Goal: Communication & Community: Answer question/provide support

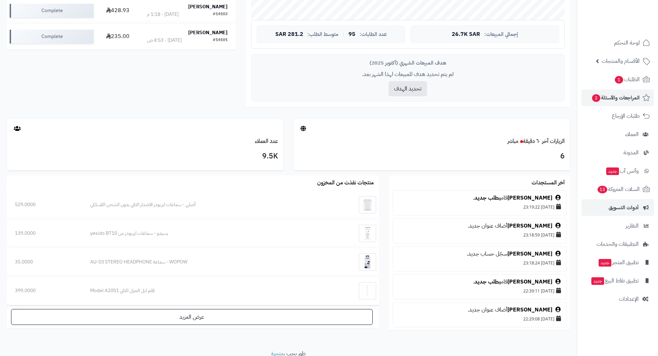
scroll to position [258, 0]
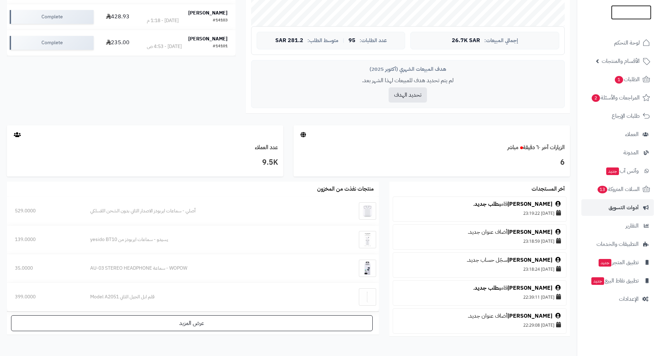
click at [625, 19] on img at bounding box center [631, 26] width 40 height 15
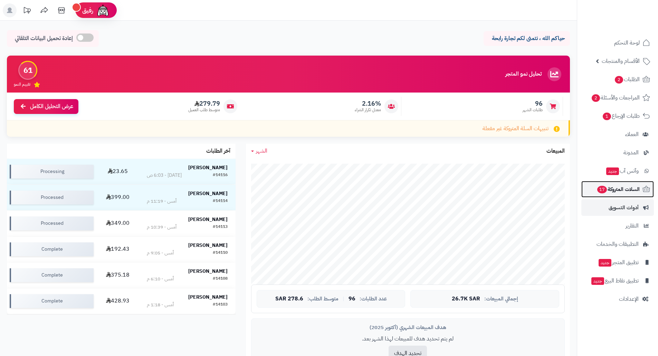
click at [612, 191] on span "السلات المتروكة 17" at bounding box center [617, 189] width 43 height 10
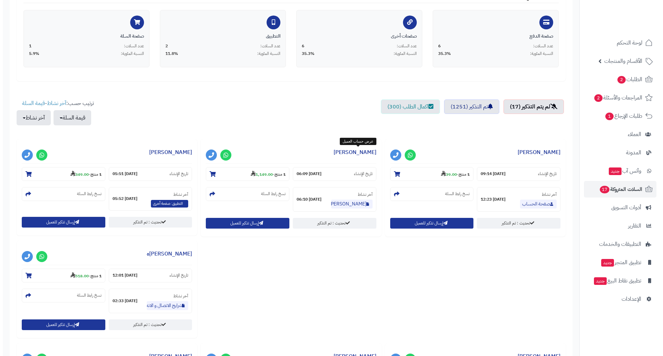
scroll to position [207, 0]
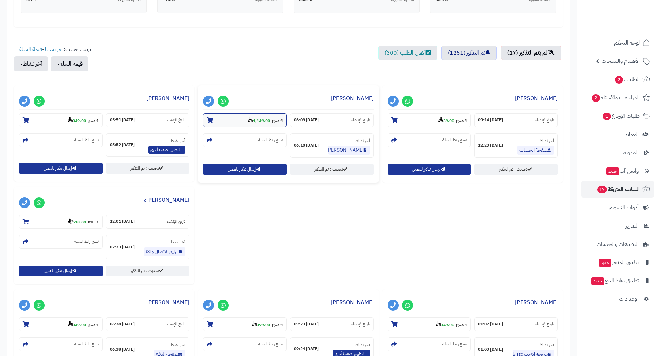
click at [261, 123] on strong "1,149.00" at bounding box center [259, 120] width 22 height 6
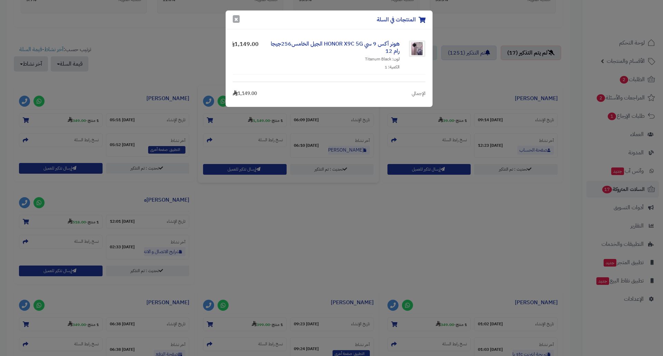
click at [234, 21] on button "×" at bounding box center [236, 19] width 7 height 8
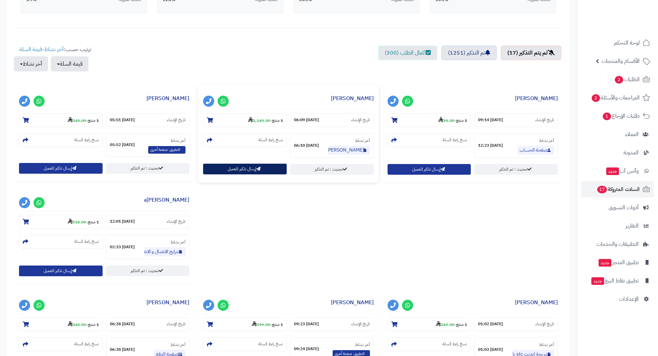
click at [238, 170] on button "إرسال تذكير للعميل" at bounding box center [245, 169] width 84 height 11
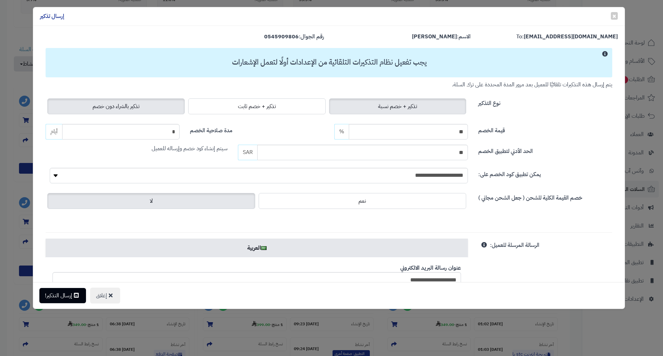
click at [125, 106] on span "تذكير بالشراء دون خصم" at bounding box center [116, 106] width 47 height 8
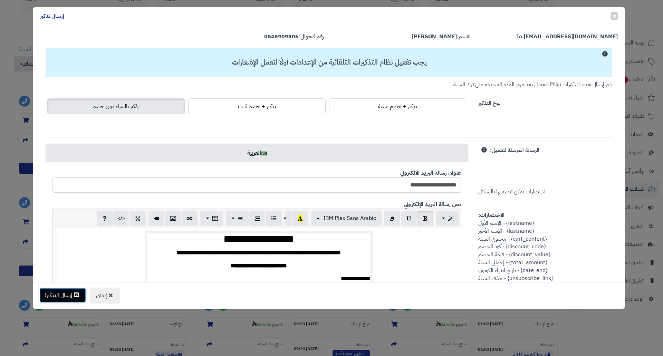
click at [66, 296] on button "إرسال التذكير!" at bounding box center [62, 295] width 47 height 15
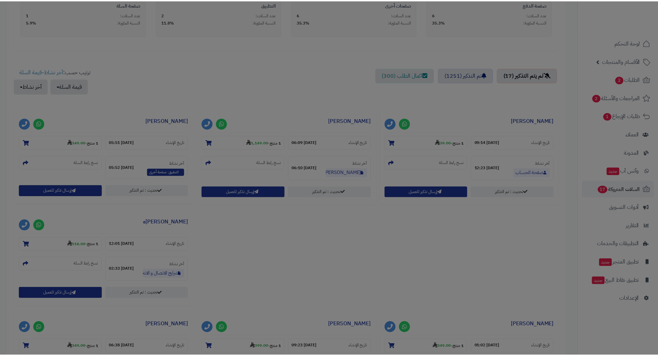
scroll to position [230, 0]
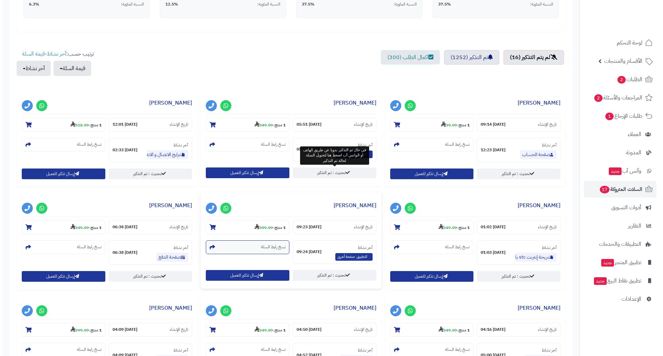
scroll to position [242, 0]
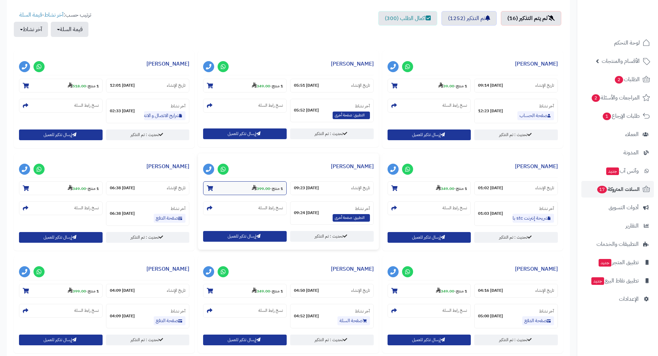
click at [263, 189] on strong "399.00" at bounding box center [261, 188] width 18 height 6
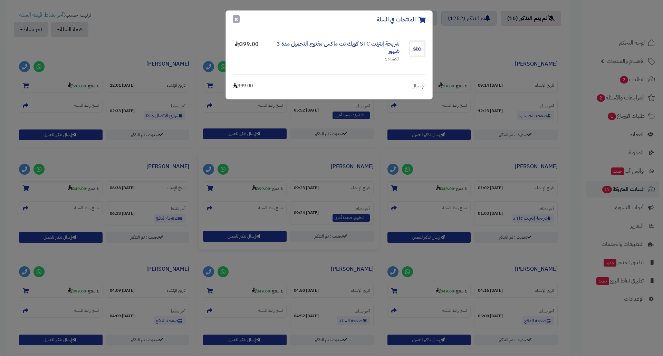
click at [233, 19] on button "×" at bounding box center [236, 19] width 7 height 8
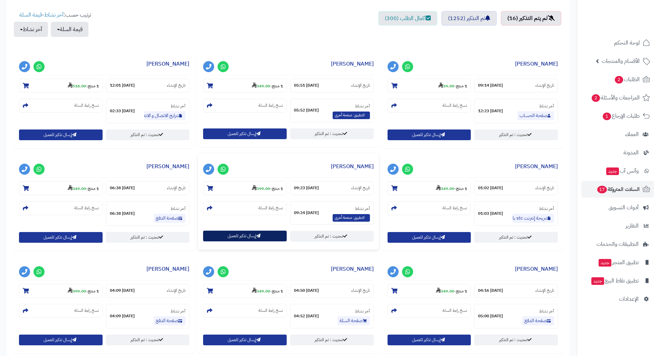
click at [240, 235] on button "إرسال تذكير للعميل" at bounding box center [245, 236] width 84 height 11
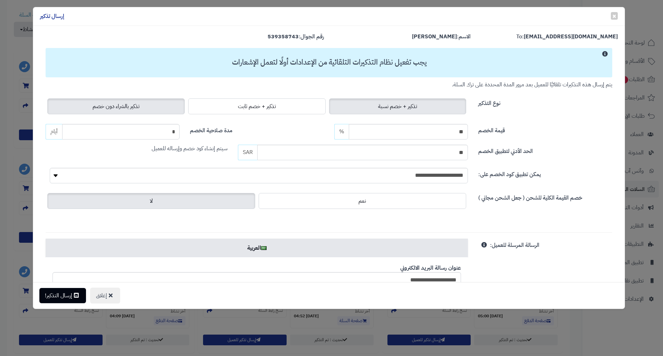
click at [127, 106] on span "تذكير بالشراء دون خصم" at bounding box center [116, 106] width 47 height 8
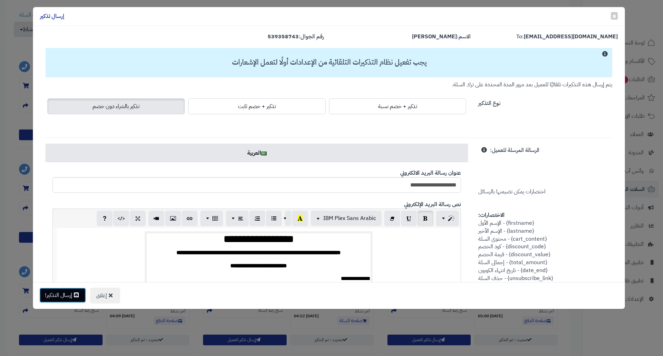
click at [69, 294] on button "إرسال التذكير!" at bounding box center [62, 295] width 47 height 15
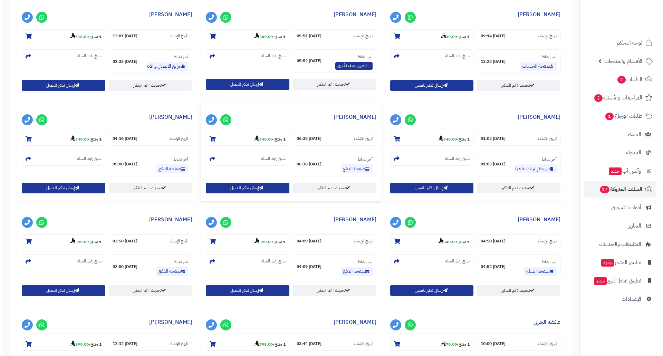
scroll to position [311, 0]
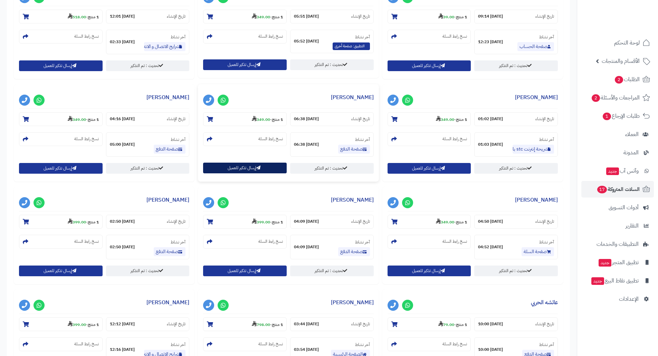
click at [230, 169] on button "إرسال تذكير للعميل" at bounding box center [245, 168] width 84 height 11
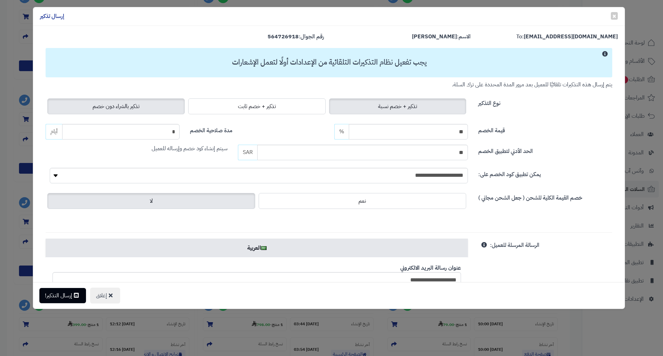
click at [98, 109] on span "تذكير بالشراء دون خصم" at bounding box center [116, 106] width 47 height 8
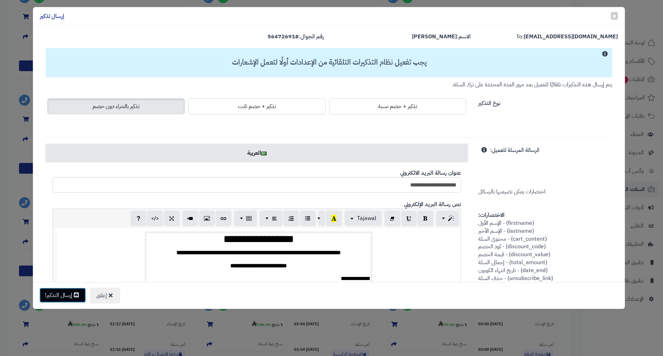
click at [64, 296] on button "إرسال التذكير!" at bounding box center [62, 295] width 47 height 15
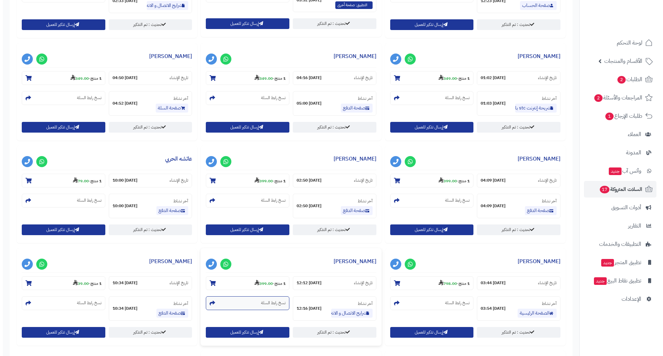
scroll to position [449, 0]
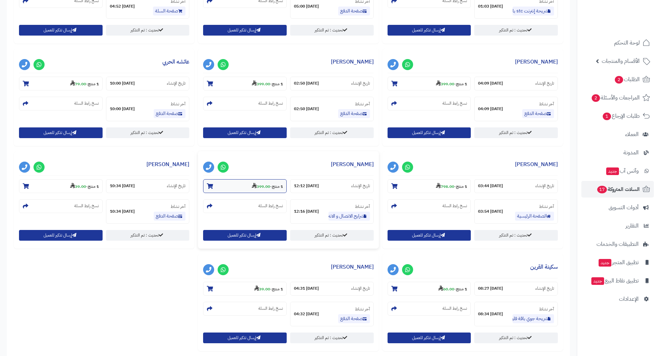
click at [264, 186] on strong "399.00" at bounding box center [261, 186] width 18 height 6
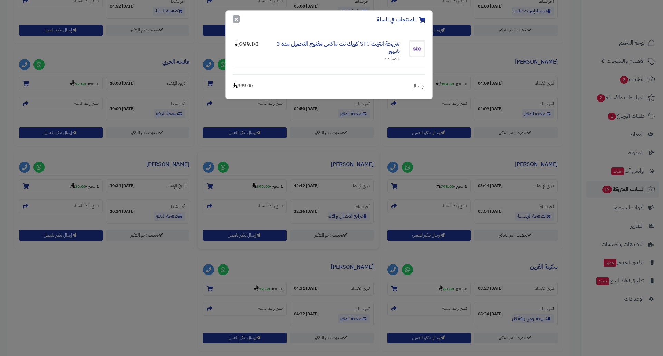
click at [236, 20] on button "×" at bounding box center [236, 19] width 7 height 8
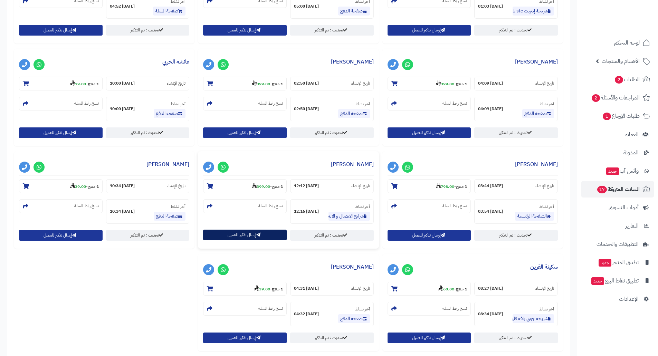
click at [224, 236] on button "إرسال تذكير للعميل" at bounding box center [245, 235] width 84 height 11
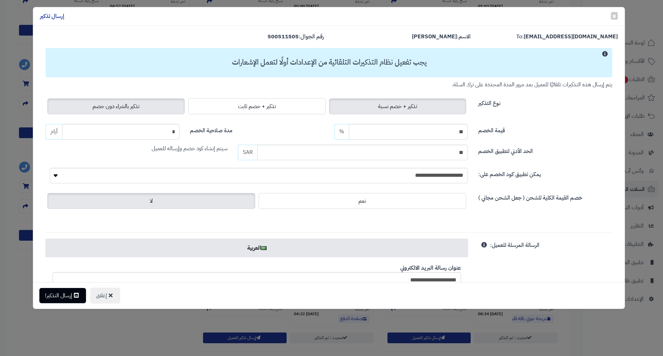
click at [128, 107] on span "تذكير بالشراء دون خصم" at bounding box center [116, 106] width 47 height 8
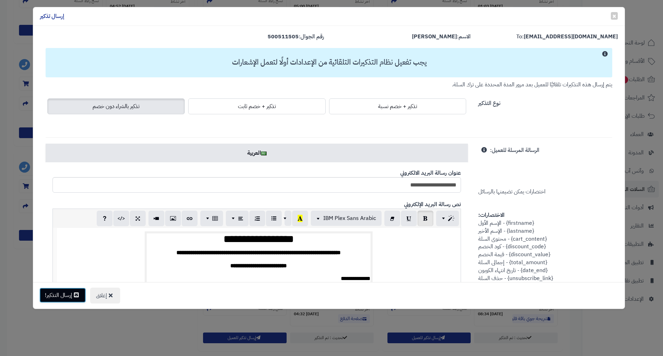
click at [64, 296] on button "إرسال التذكير!" at bounding box center [62, 295] width 47 height 15
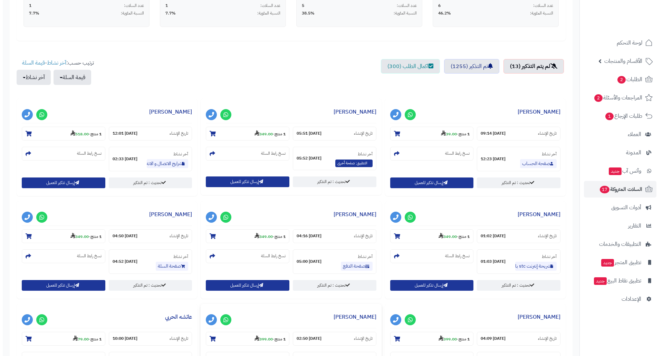
scroll to position [311, 0]
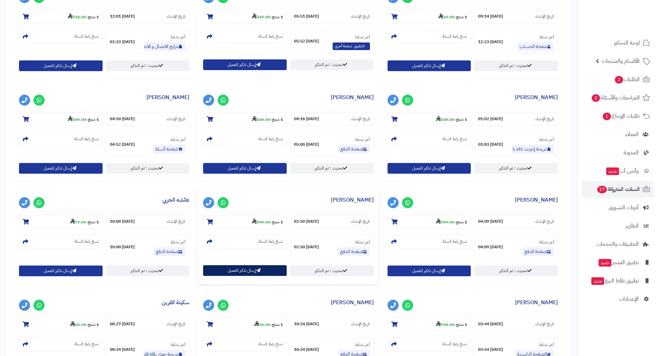
click at [249, 272] on button "إرسال تذكير للعميل" at bounding box center [245, 270] width 84 height 11
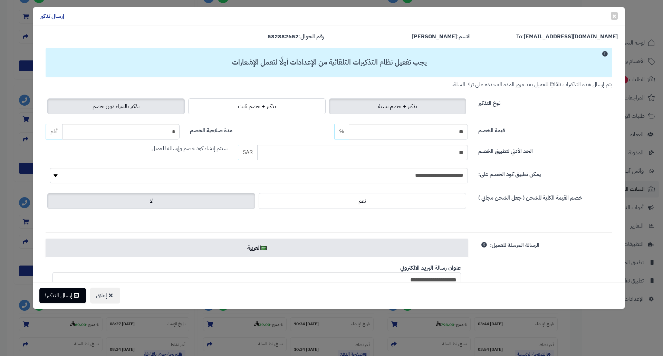
click at [118, 111] on label "تذكير بالشراء دون خصم" at bounding box center [115, 106] width 137 height 16
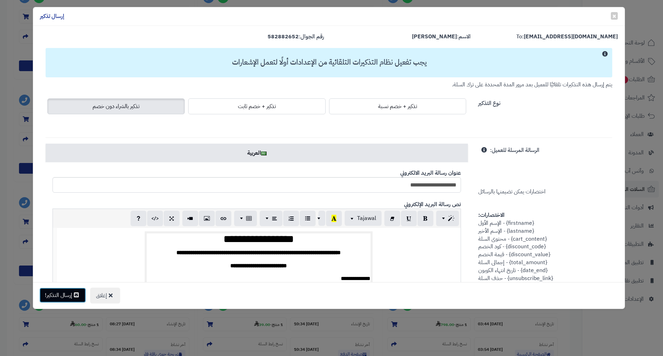
click at [65, 299] on button "إرسال التذكير!" at bounding box center [62, 295] width 47 height 15
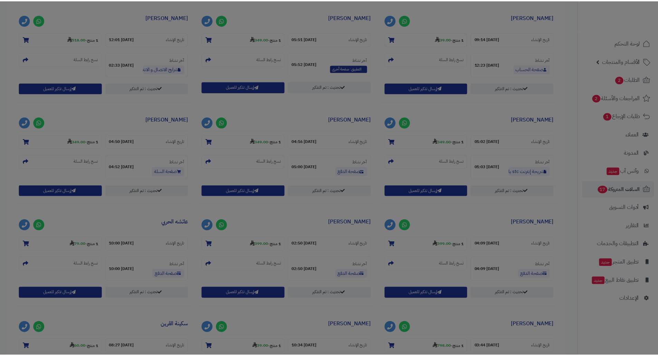
scroll to position [333, 0]
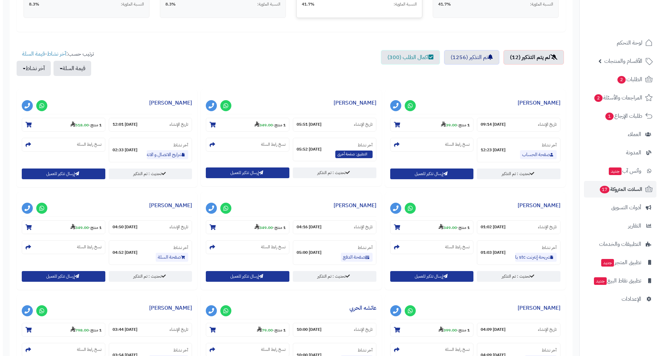
scroll to position [207, 0]
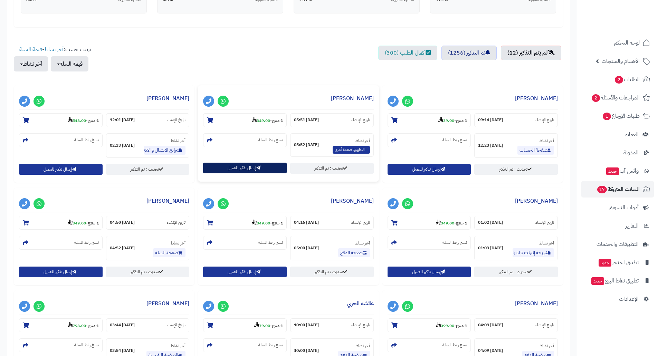
click at [233, 166] on button "إرسال تذكير للعميل" at bounding box center [245, 168] width 84 height 11
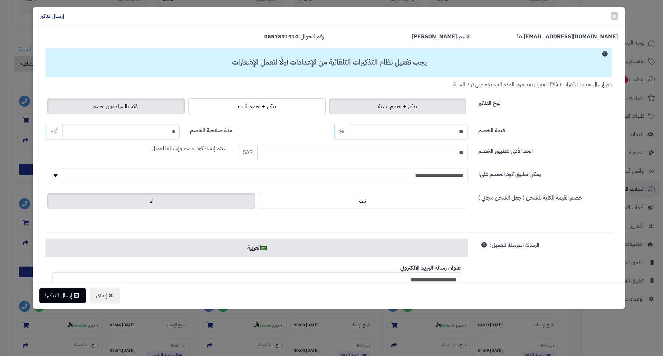
click at [115, 107] on span "تذكير بالشراء دون خصم" at bounding box center [116, 106] width 47 height 8
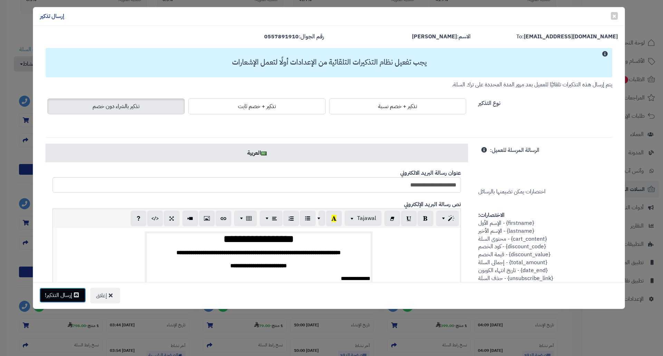
click at [68, 299] on button "إرسال التذكير!" at bounding box center [62, 295] width 47 height 15
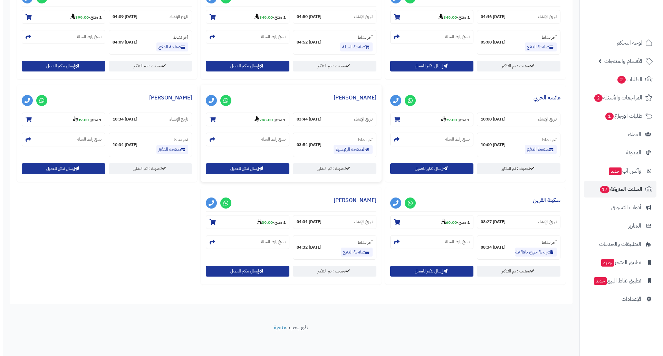
scroll to position [415, 0]
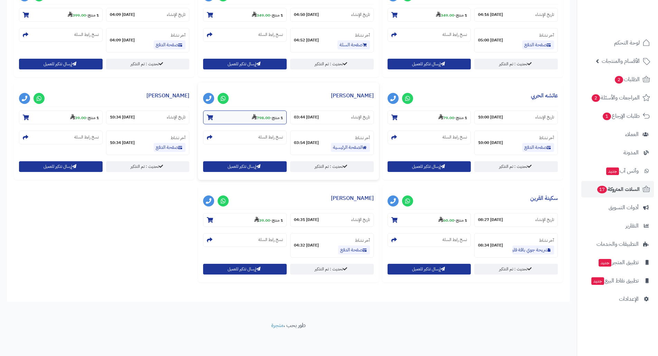
click at [259, 114] on small "1 منتج - 798.00" at bounding box center [267, 117] width 31 height 7
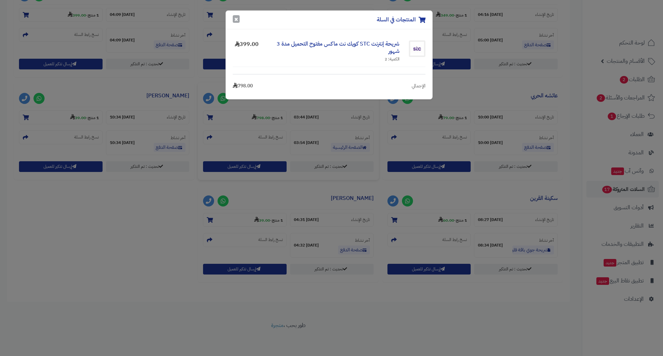
click at [234, 19] on button "×" at bounding box center [236, 19] width 7 height 8
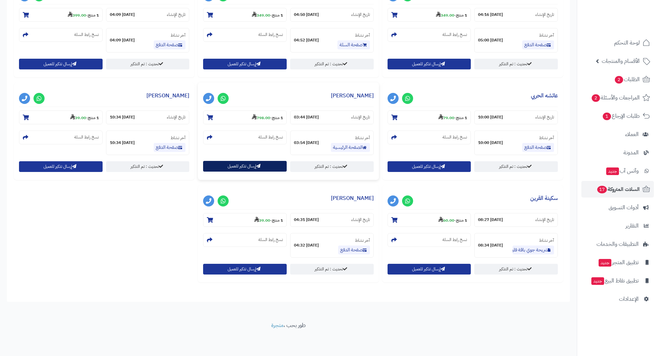
click at [249, 166] on button "إرسال تذكير للعميل" at bounding box center [245, 166] width 84 height 11
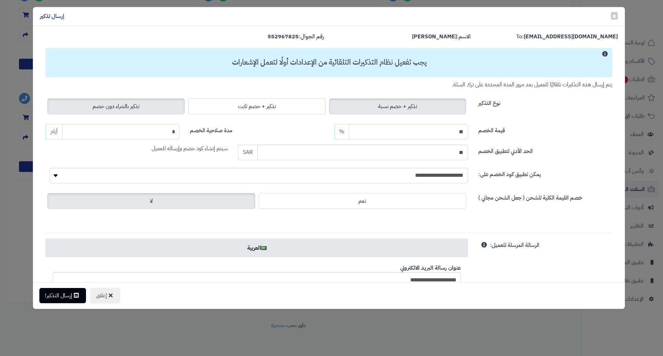
click at [140, 104] on span "تذكير بالشراء دون خصم" at bounding box center [116, 106] width 47 height 8
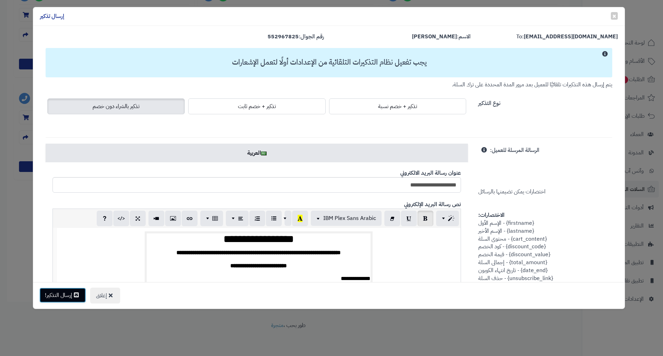
click at [66, 296] on button "إرسال التذكير!" at bounding box center [62, 295] width 47 height 15
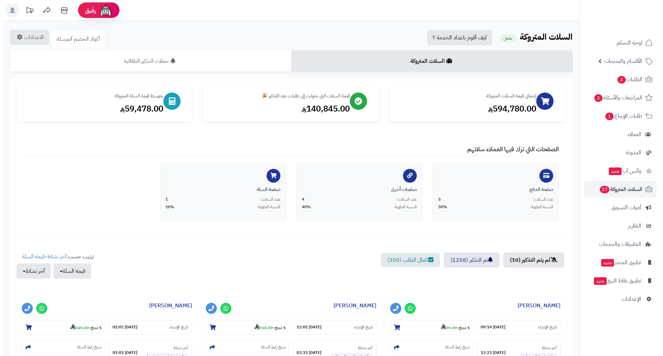
scroll to position [415, 0]
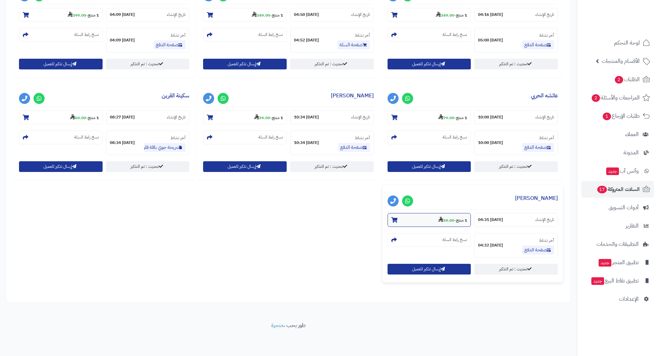
click at [450, 222] on strong "39.00" at bounding box center [446, 220] width 16 height 6
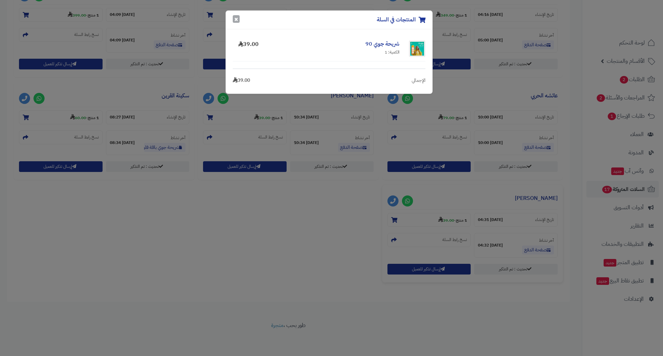
click at [233, 20] on button "×" at bounding box center [236, 19] width 7 height 8
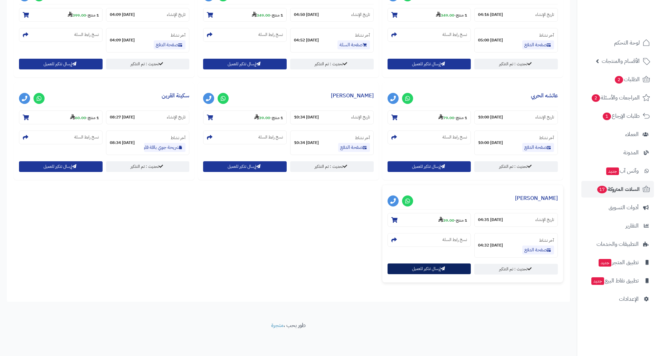
click at [407, 269] on button "إرسال تذكير للعميل" at bounding box center [429, 269] width 84 height 11
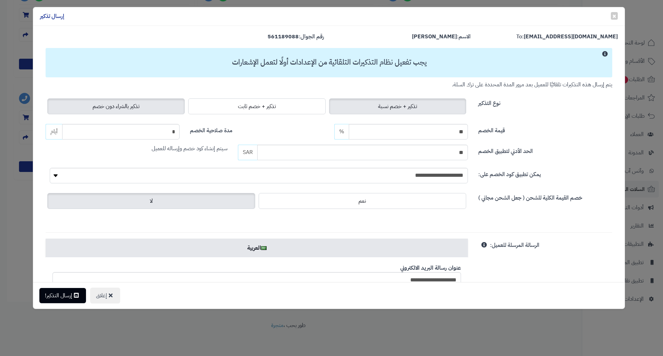
click at [106, 107] on span "تذكير بالشراء دون خصم" at bounding box center [116, 106] width 47 height 8
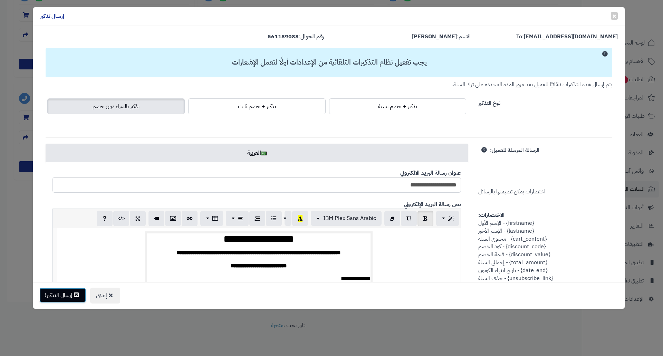
click at [66, 298] on button "إرسال التذكير!" at bounding box center [62, 295] width 47 height 15
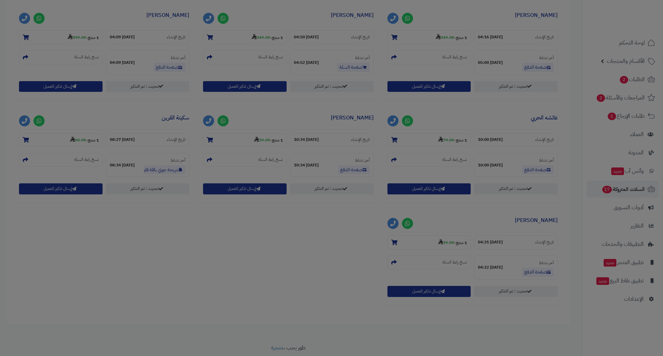
scroll to position [438, 0]
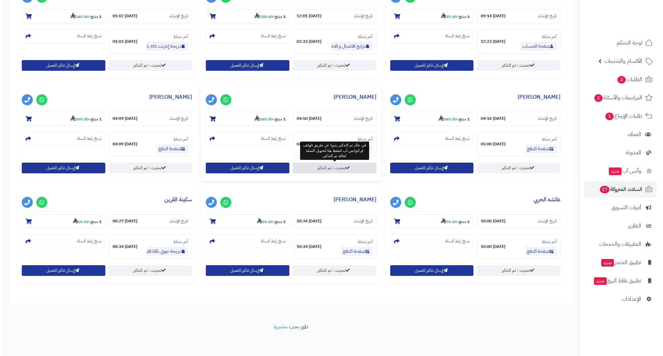
scroll to position [313, 0]
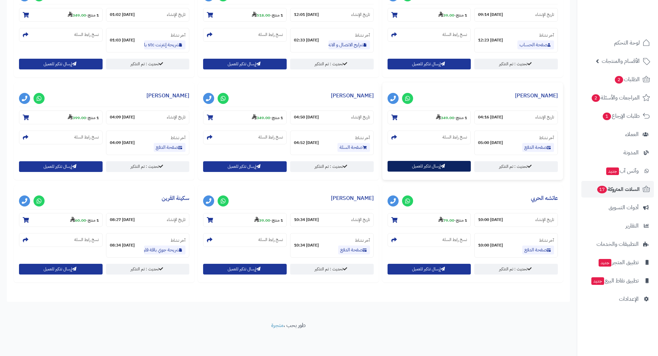
click at [415, 163] on button "إرسال تذكير للعميل" at bounding box center [429, 166] width 84 height 11
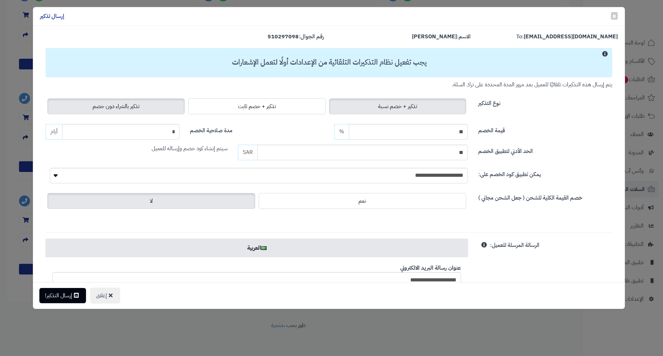
click at [114, 102] on span "تذكير بالشراء دون خصم" at bounding box center [116, 106] width 47 height 8
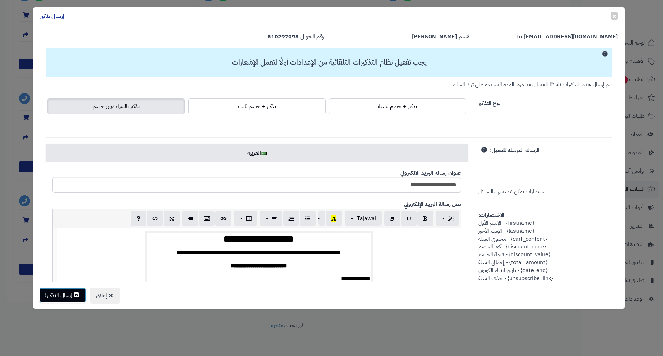
click at [60, 291] on button "إرسال التذكير!" at bounding box center [62, 295] width 47 height 15
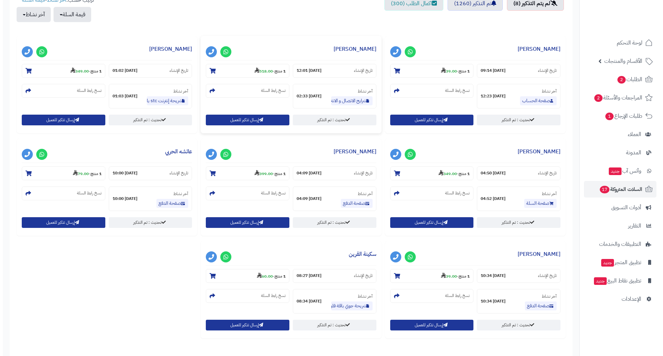
scroll to position [311, 0]
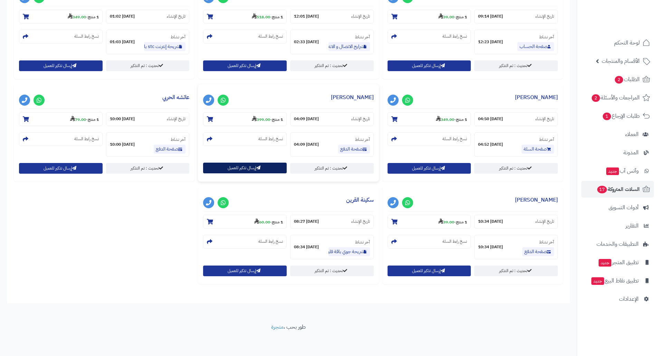
click at [235, 166] on button "إرسال تذكير للعميل" at bounding box center [245, 168] width 84 height 11
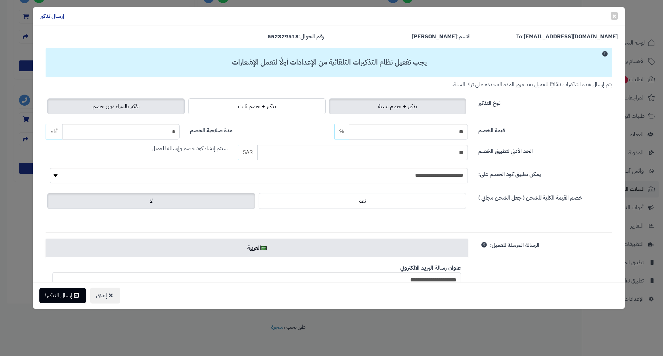
click at [121, 107] on span "تذكير بالشراء دون خصم" at bounding box center [116, 106] width 47 height 8
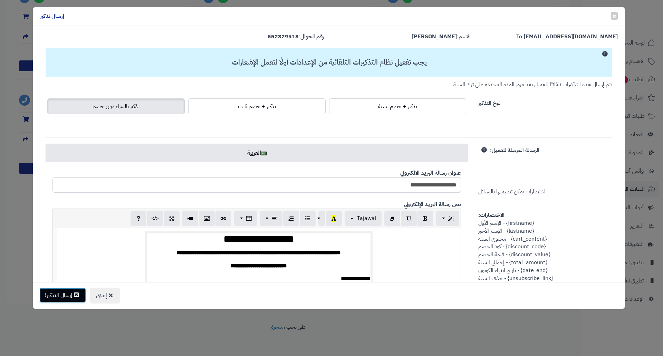
click at [67, 292] on button "إرسال التذكير!" at bounding box center [62, 295] width 47 height 15
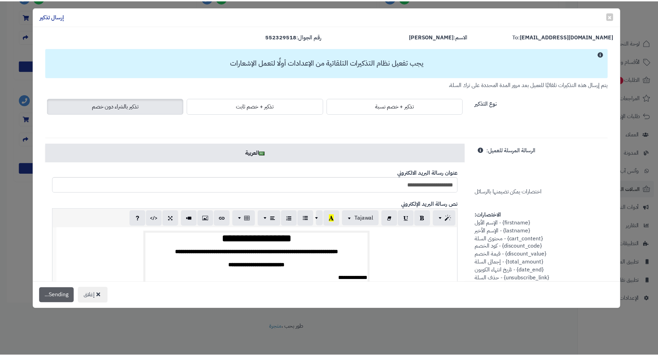
scroll to position [333, 0]
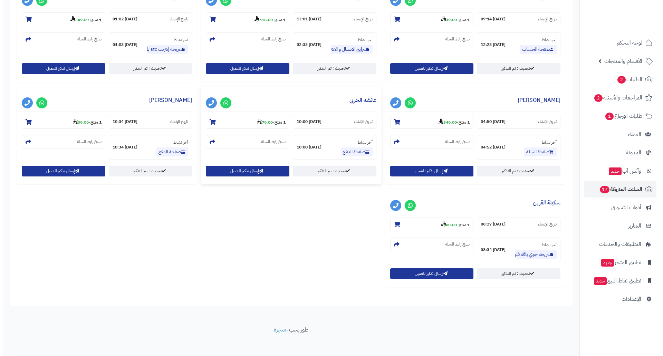
scroll to position [311, 0]
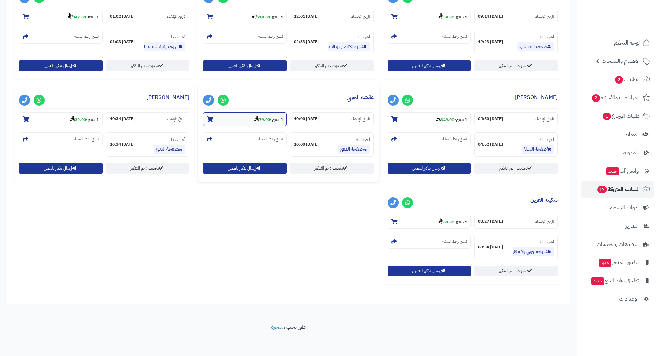
click at [263, 116] on small "1 منتج - 79.00" at bounding box center [268, 119] width 29 height 7
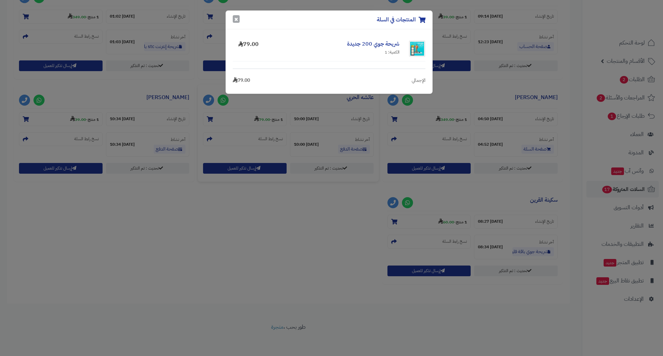
click at [235, 17] on button "×" at bounding box center [236, 19] width 7 height 8
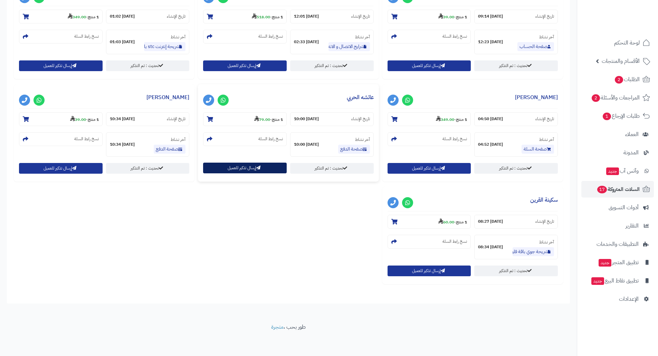
click at [226, 170] on button "إرسال تذكير للعميل" at bounding box center [245, 168] width 84 height 11
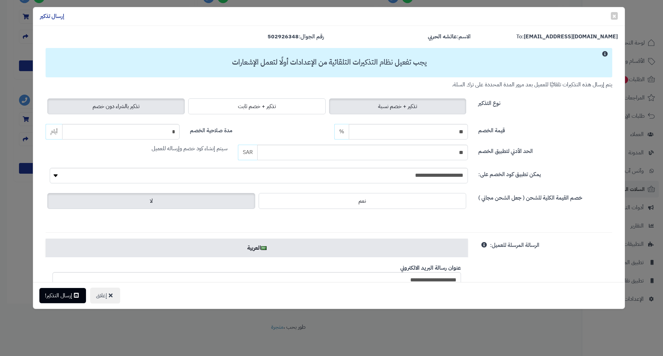
click at [112, 107] on span "تذكير بالشراء دون خصم" at bounding box center [116, 106] width 47 height 8
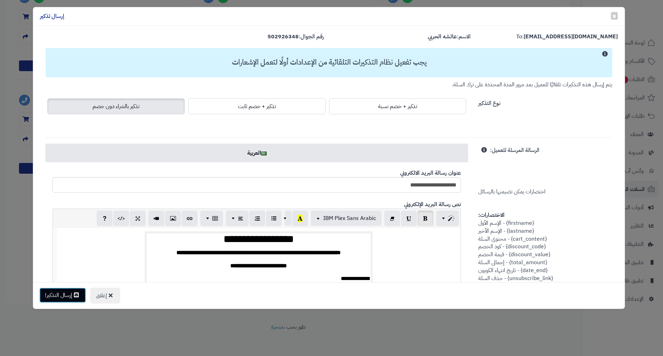
click at [69, 292] on button "إرسال التذكير!" at bounding box center [62, 295] width 47 height 15
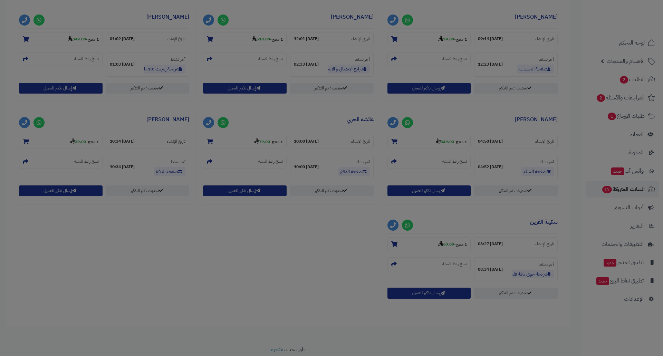
scroll to position [333, 0]
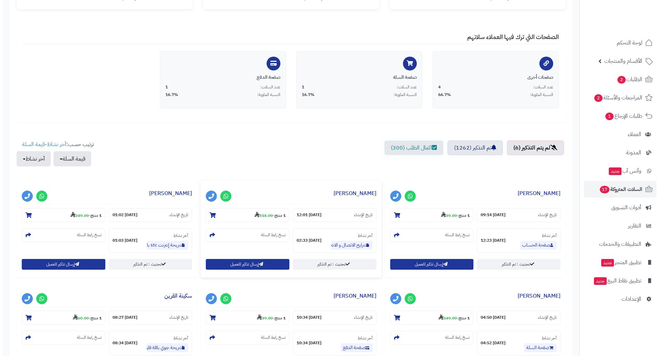
scroll to position [210, 0]
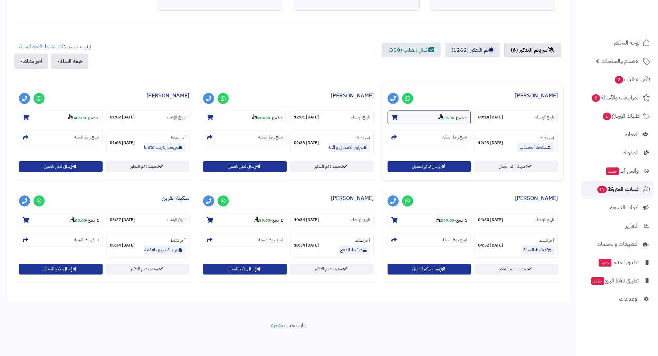
click at [449, 115] on strong "39.00" at bounding box center [446, 118] width 16 height 6
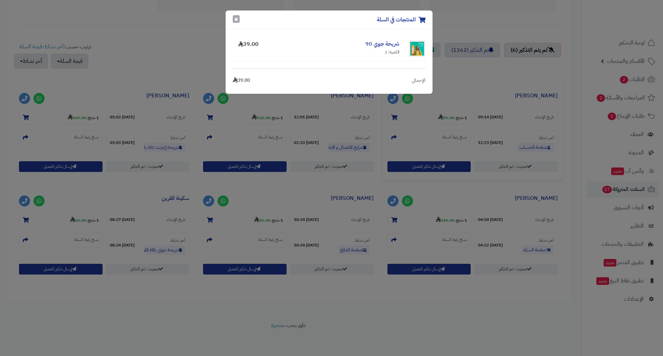
click at [239, 20] on button "×" at bounding box center [236, 19] width 7 height 8
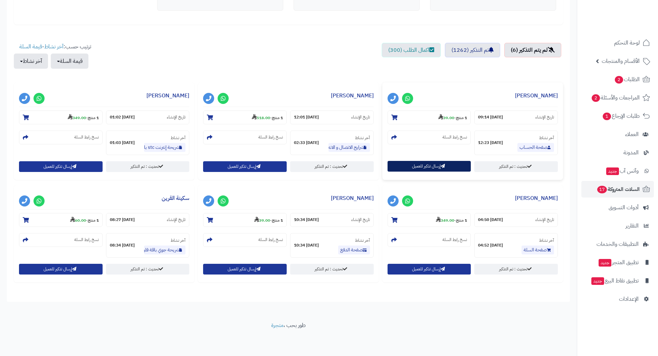
click at [425, 164] on button "إرسال تذكير للعميل" at bounding box center [429, 166] width 84 height 11
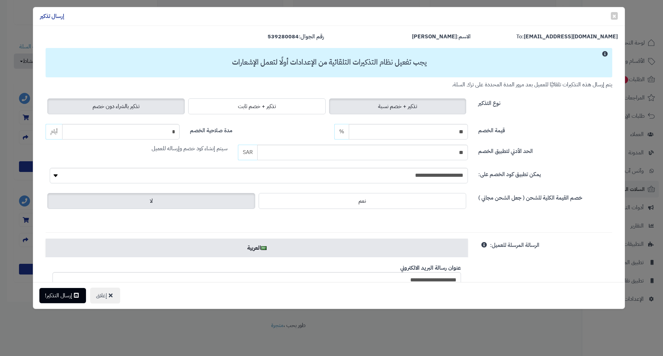
click at [127, 107] on span "تذكير بالشراء دون خصم" at bounding box center [116, 106] width 47 height 8
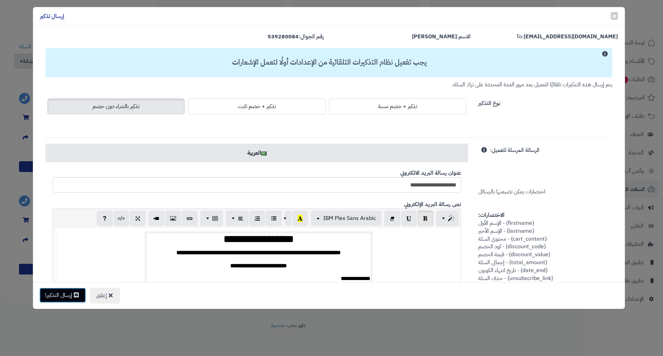
click at [73, 294] on button "إرسال التذكير!" at bounding box center [62, 295] width 47 height 15
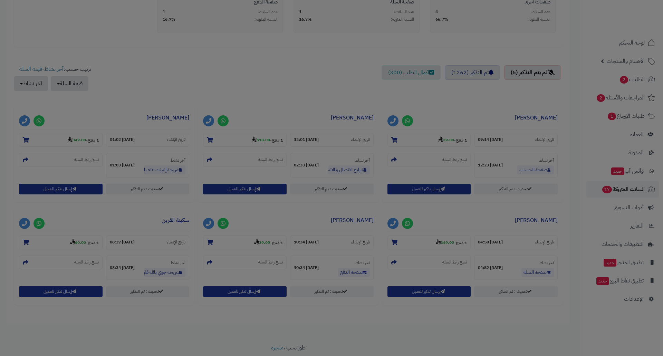
scroll to position [232, 0]
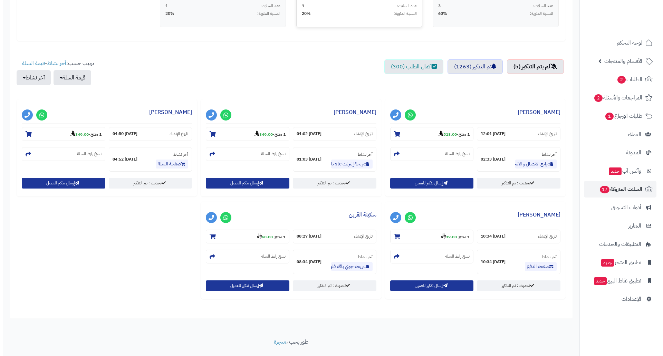
scroll to position [210, 0]
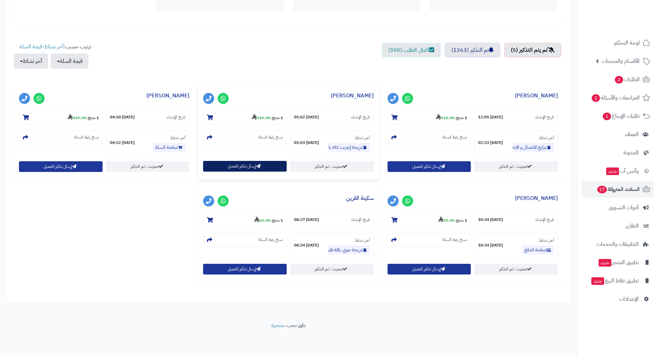
click at [251, 165] on button "إرسال تذكير للعميل" at bounding box center [245, 166] width 84 height 11
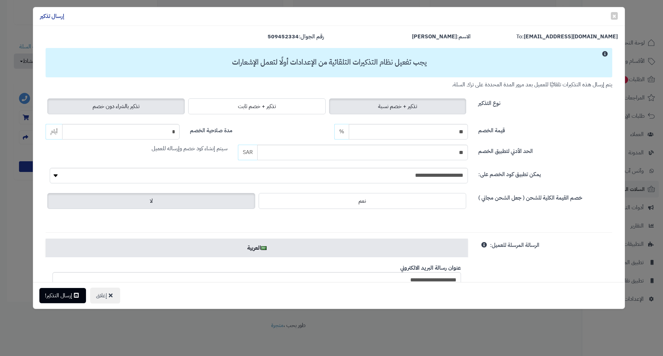
click at [130, 105] on span "تذكير بالشراء دون خصم" at bounding box center [116, 106] width 47 height 8
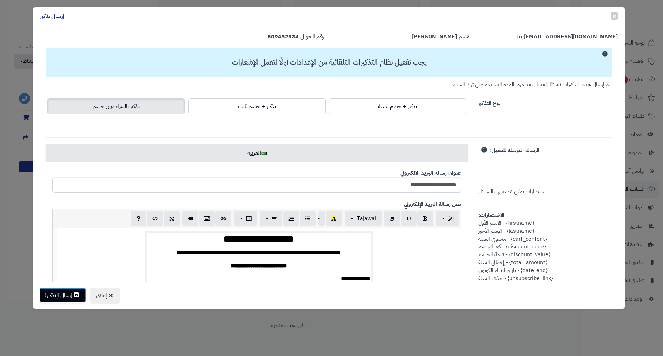
click at [62, 297] on button "إرسال التذكير!" at bounding box center [62, 295] width 47 height 15
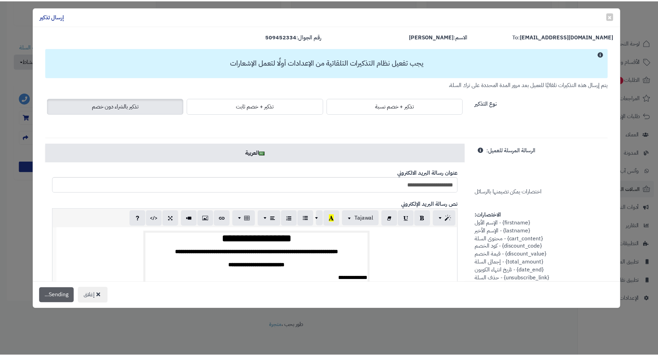
scroll to position [232, 0]
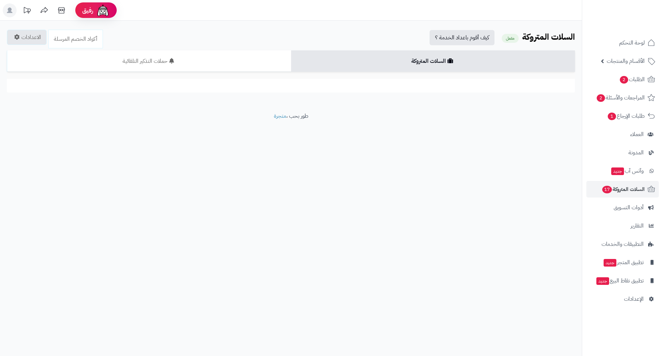
scroll to position [210, 0]
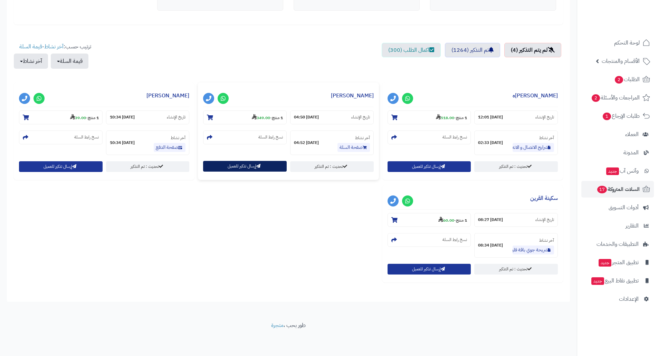
click at [238, 166] on button "إرسال تذكير للعميل" at bounding box center [245, 166] width 84 height 11
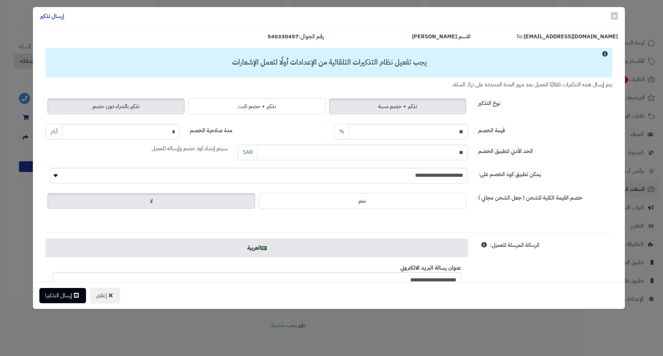
click at [130, 105] on span "تذكير بالشراء دون خصم" at bounding box center [116, 106] width 47 height 8
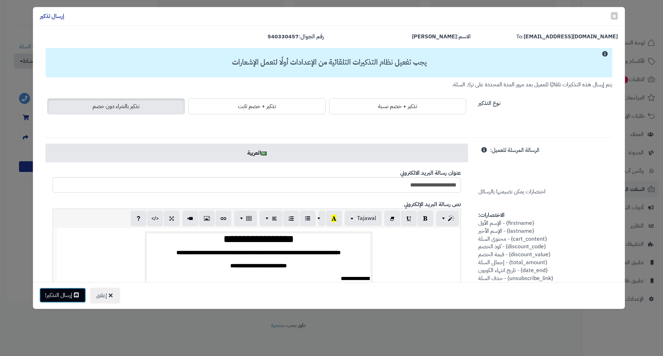
click at [67, 290] on button "إرسال التذكير!" at bounding box center [62, 295] width 47 height 15
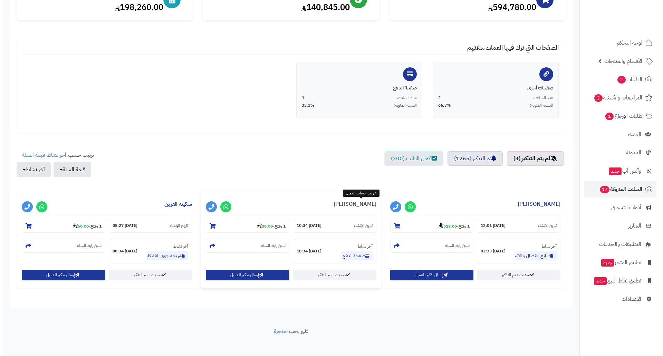
scroll to position [107, 0]
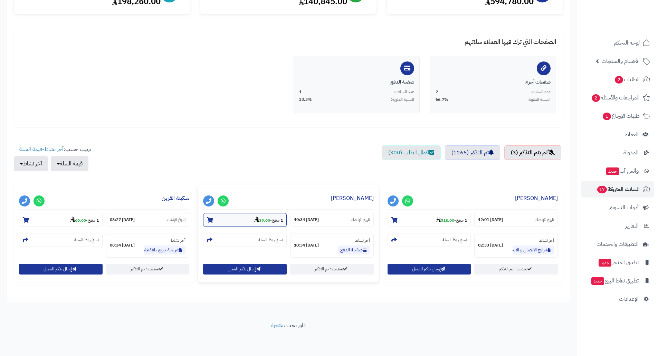
click at [262, 220] on strong "39.00" at bounding box center [262, 220] width 16 height 6
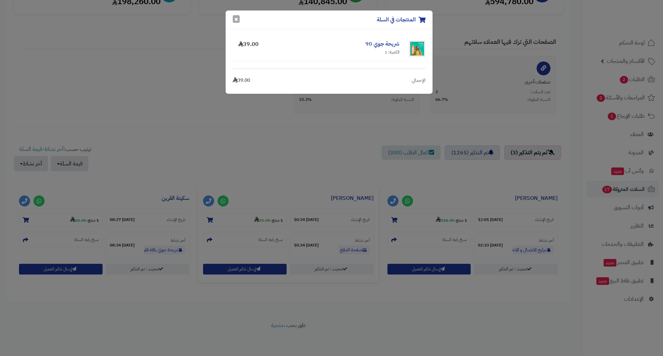
click at [237, 20] on button "×" at bounding box center [236, 19] width 7 height 8
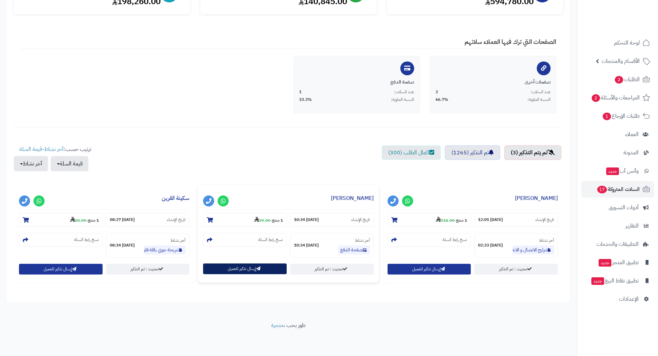
click at [239, 270] on button "إرسال تذكير للعميل" at bounding box center [245, 269] width 84 height 11
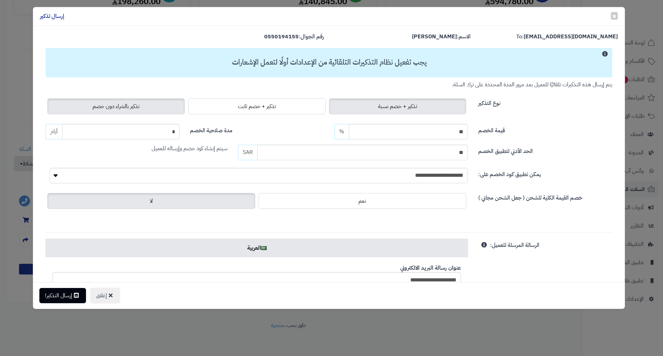
click at [132, 108] on span "تذكير بالشراء دون خصم" at bounding box center [116, 106] width 47 height 8
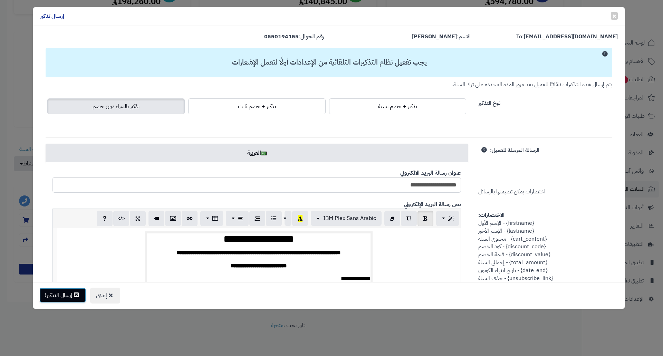
click at [65, 292] on button "إرسال التذكير!" at bounding box center [62, 295] width 47 height 15
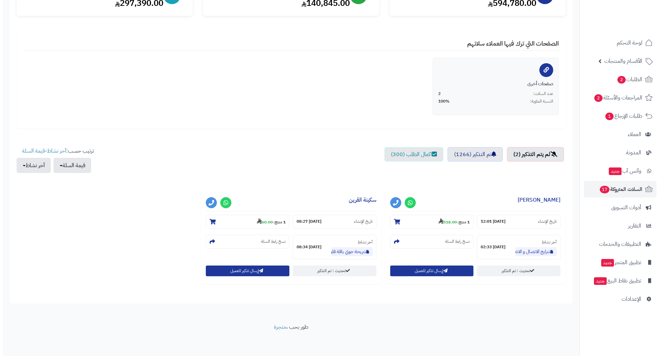
scroll to position [107, 0]
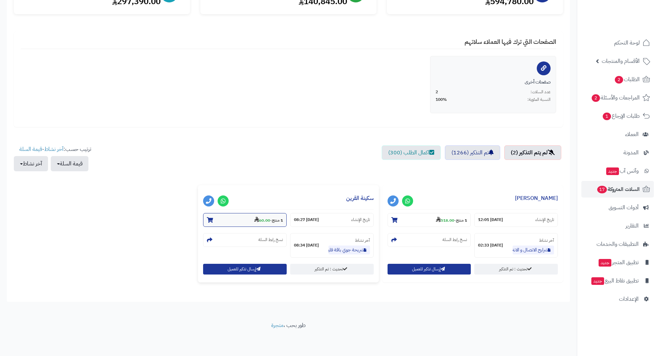
click at [260, 221] on strong "60.00" at bounding box center [262, 220] width 16 height 6
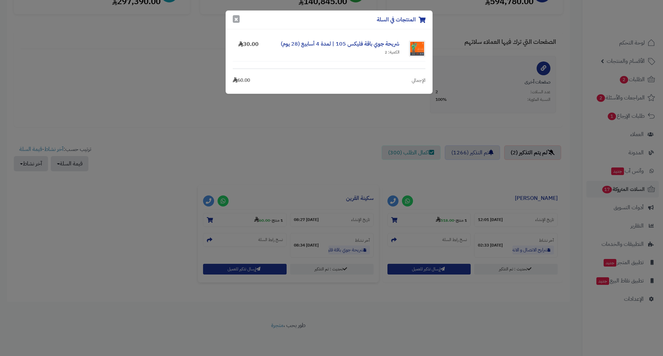
click at [233, 21] on button "×" at bounding box center [236, 19] width 7 height 8
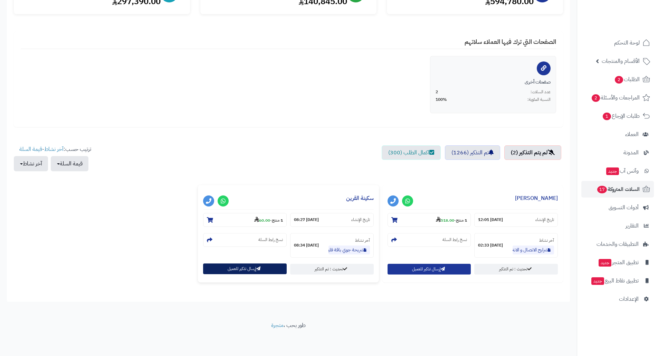
click at [239, 267] on button "إرسال تذكير للعميل" at bounding box center [245, 269] width 84 height 11
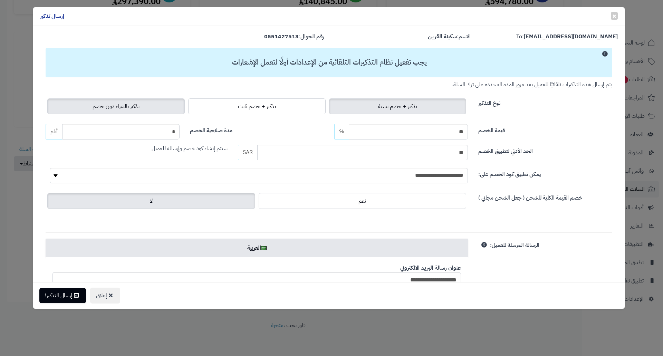
click at [132, 107] on span "تذكير بالشراء دون خصم" at bounding box center [116, 106] width 47 height 8
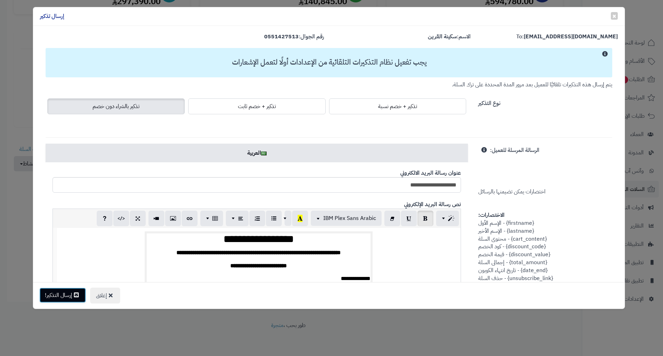
click at [78, 292] on button "إرسال التذكير!" at bounding box center [62, 295] width 47 height 15
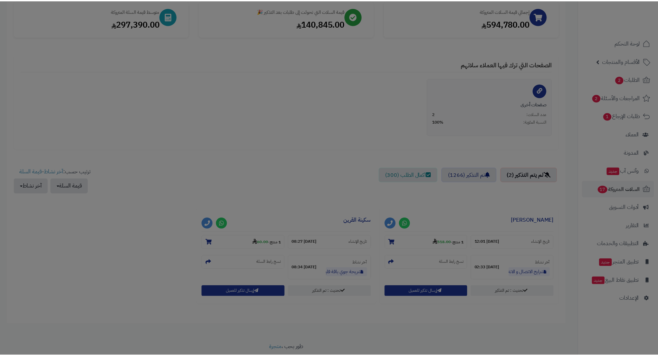
scroll to position [130, 0]
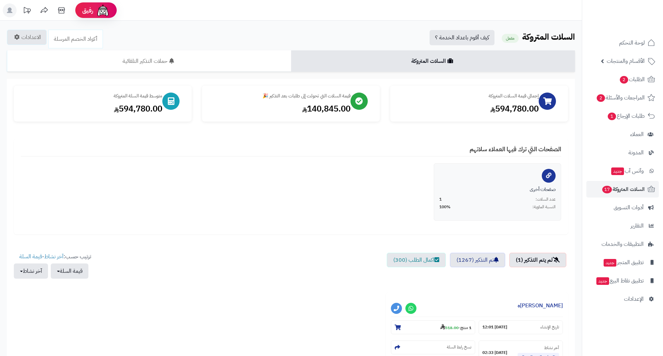
scroll to position [107, 0]
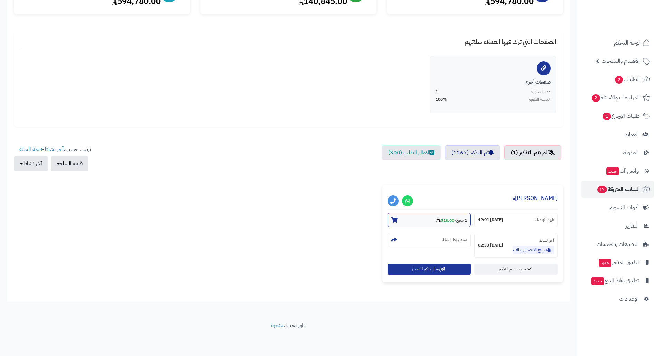
click at [447, 220] on strong "518.00" at bounding box center [445, 220] width 18 height 6
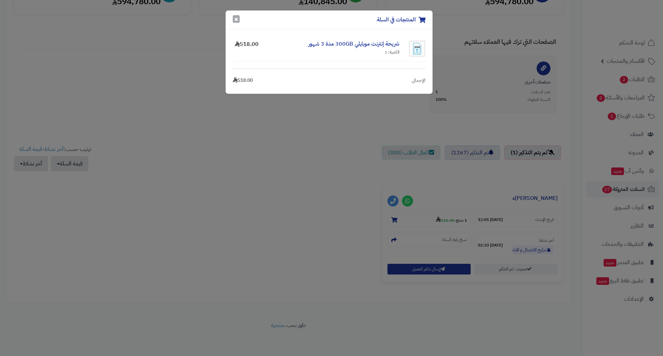
click at [233, 22] on button "×" at bounding box center [236, 19] width 7 height 8
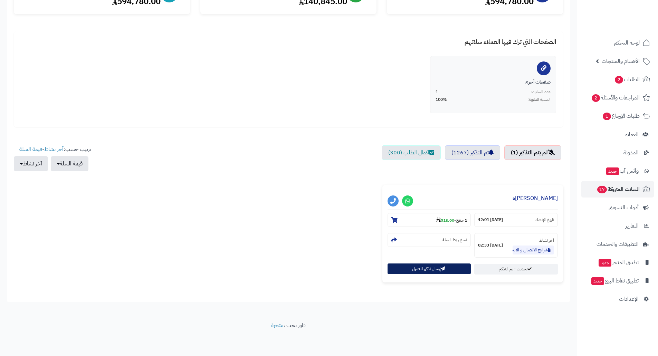
click at [441, 271] on button "إرسال تذكير للعميل" at bounding box center [429, 269] width 84 height 11
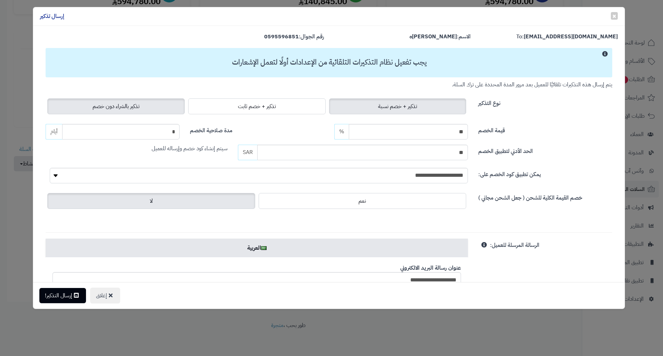
click at [121, 104] on span "تذكير بالشراء دون خصم" at bounding box center [116, 106] width 47 height 8
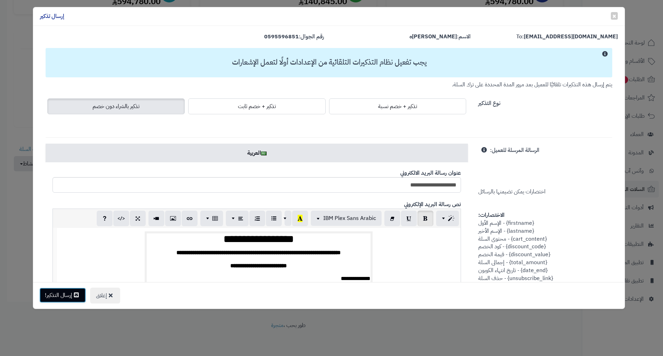
click at [67, 297] on button "إرسال التذكير!" at bounding box center [62, 295] width 47 height 15
